Goal: Task Accomplishment & Management: Manage account settings

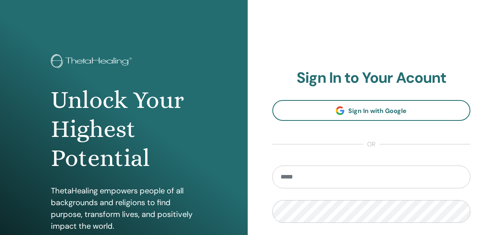
scroll to position [141, 0]
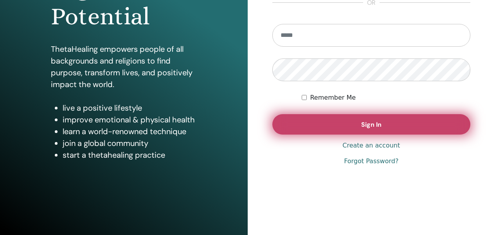
type input "**********"
click at [367, 124] on span "Sign In" at bounding box center [371, 124] width 20 height 8
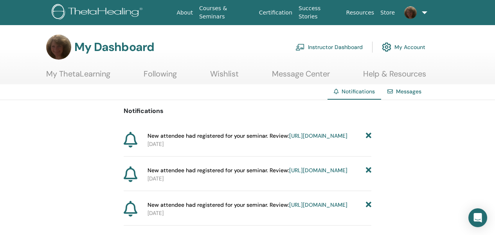
click at [332, 45] on link "Instructor Dashboard" at bounding box center [329, 46] width 67 height 17
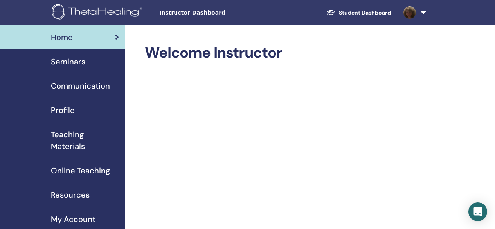
click at [84, 61] on span "Seminars" at bounding box center [68, 62] width 34 height 12
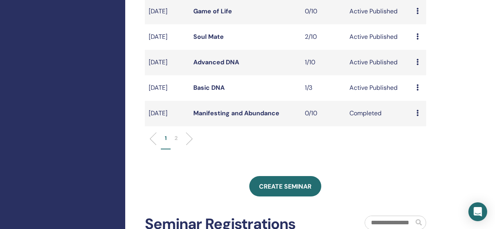
scroll to position [274, 0]
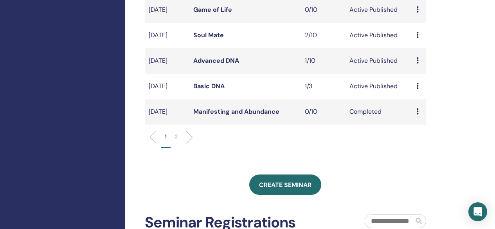
click at [207, 90] on link "Basic DNA" at bounding box center [208, 86] width 31 height 8
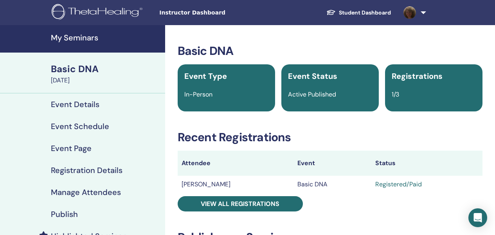
click at [71, 70] on div "Basic DNA" at bounding box center [106, 68] width 110 height 13
click at [75, 40] on h4 "My Seminars" at bounding box center [106, 37] width 110 height 9
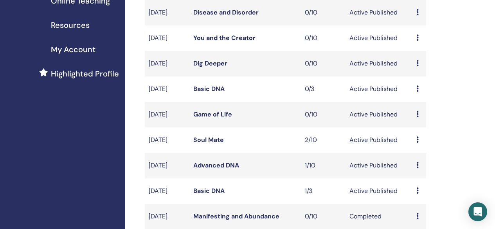
scroll to position [78, 0]
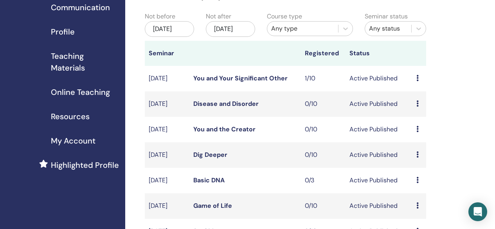
click at [236, 82] on link "You and Your Significant Other" at bounding box center [240, 78] width 94 height 8
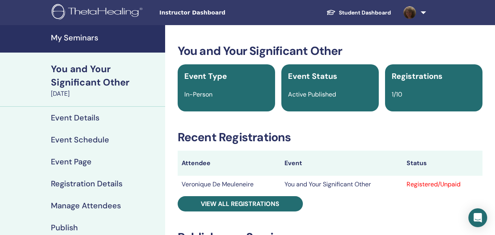
click at [64, 34] on h4 "My Seminars" at bounding box center [106, 37] width 110 height 9
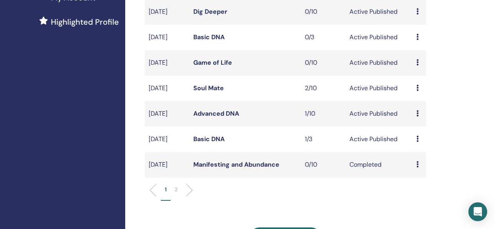
scroll to position [235, 0]
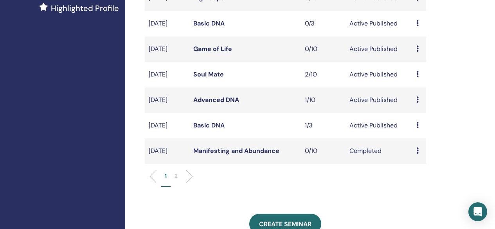
click at [217, 78] on link "Soul Mate" at bounding box center [208, 74] width 31 height 8
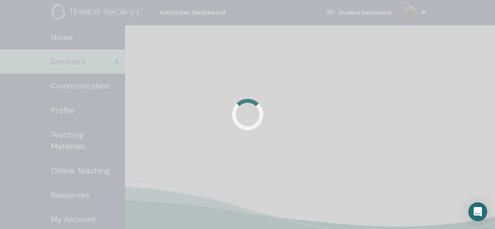
scroll to position [207, 0]
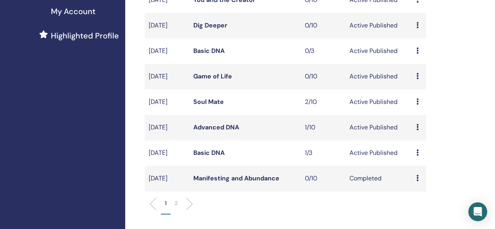
click at [213, 131] on link "Advanced DNA" at bounding box center [216, 127] width 46 height 8
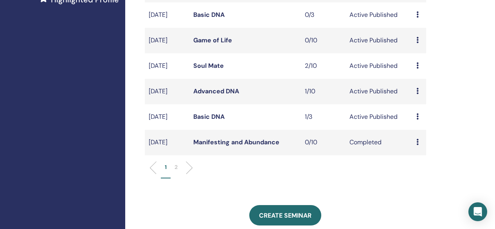
scroll to position [286, 0]
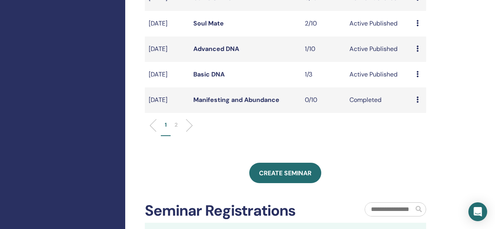
click at [419, 77] on icon at bounding box center [418, 74] width 2 height 6
click at [419, 92] on div "Preview Edit Attendees Cancel" at bounding box center [423, 116] width 43 height 49
click at [382, 183] on div "Create seminar" at bounding box center [285, 172] width 281 height 20
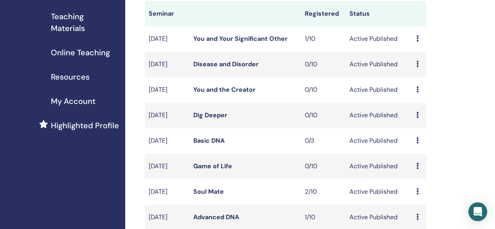
scroll to position [0, 0]
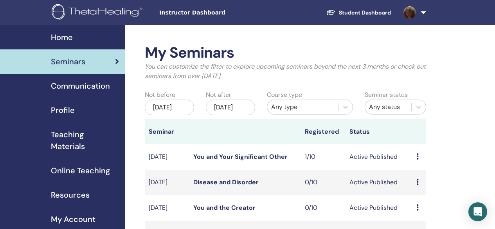
click at [423, 12] on link at bounding box center [413, 12] width 32 height 25
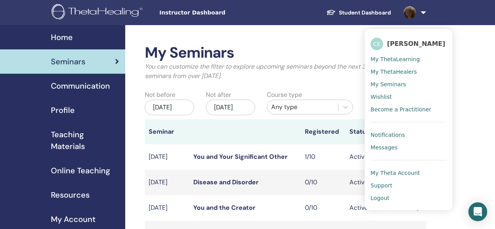
click at [381, 198] on span "Logout" at bounding box center [380, 197] width 19 height 7
